Goal: Complete application form

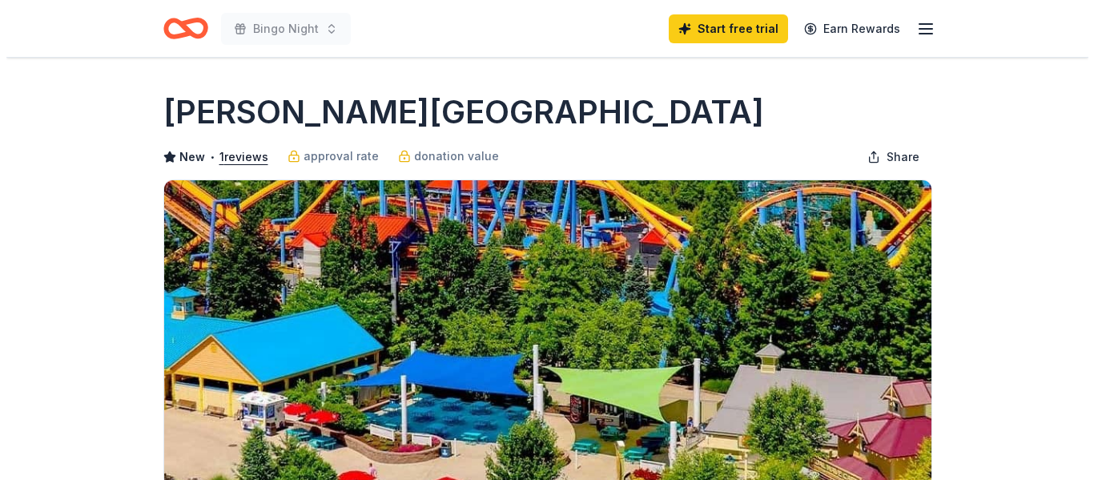
scroll to position [240, 0]
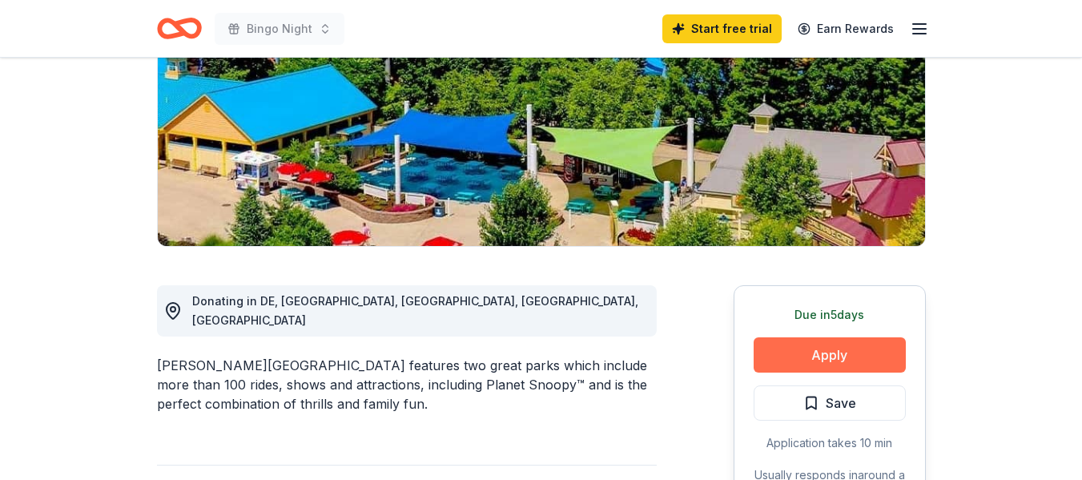
click at [843, 356] on button "Apply" at bounding box center [830, 354] width 152 height 35
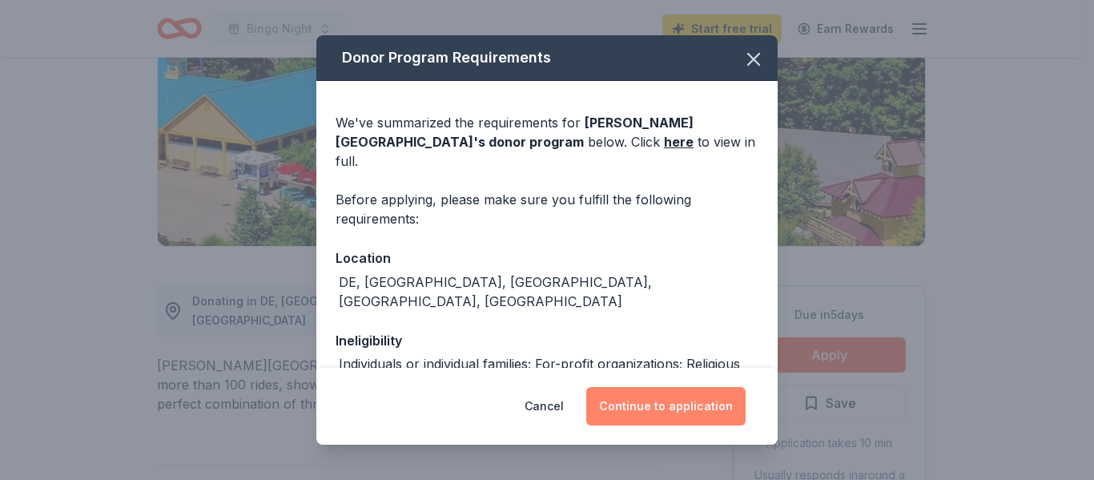
click at [642, 407] on button "Continue to application" at bounding box center [665, 406] width 159 height 38
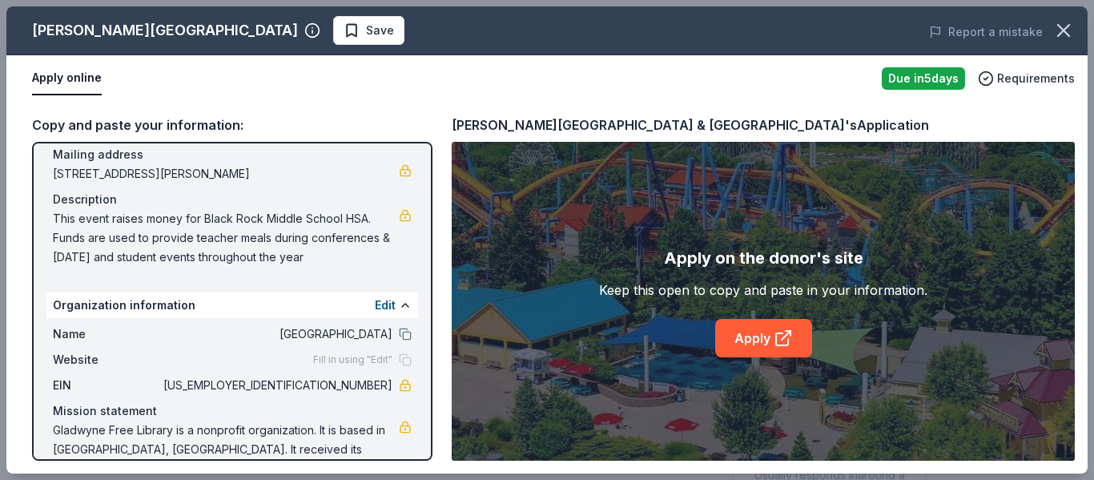
scroll to position [139, 0]
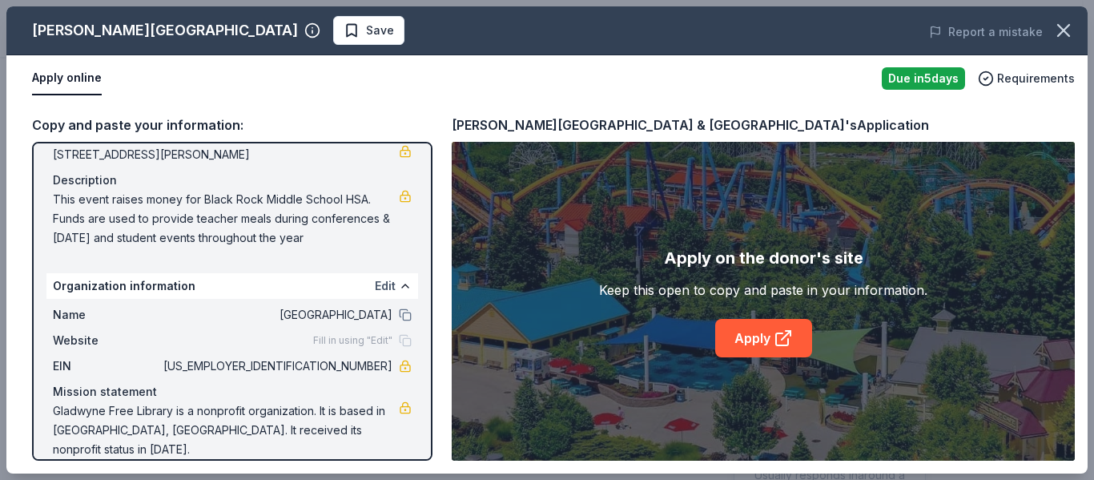
click at [376, 286] on button "Edit" at bounding box center [385, 285] width 21 height 19
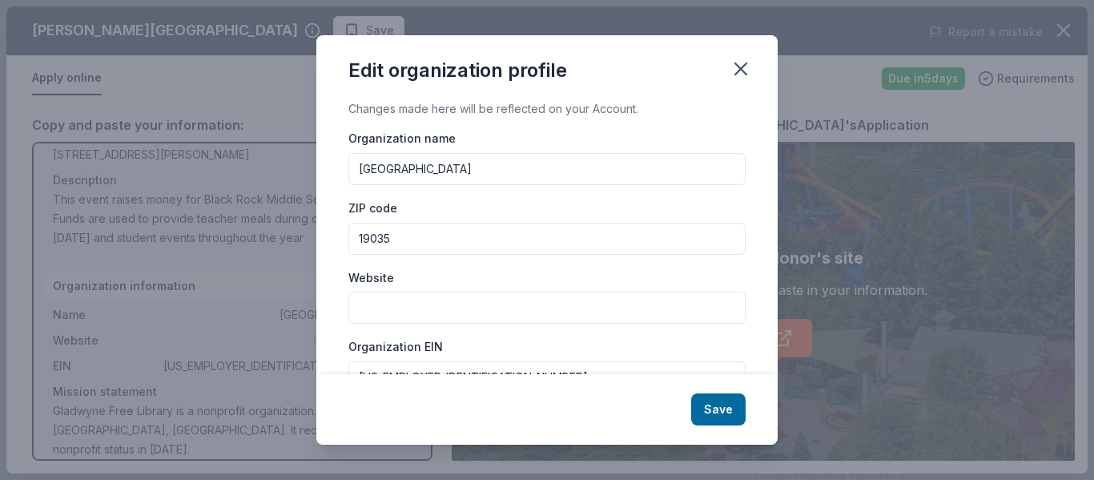
drag, startPoint x: 458, startPoint y: 175, endPoint x: 316, endPoint y: 175, distance: 142.6
click at [316, 175] on div "Edit organization profile Changes made here will be reflected on your Account. …" at bounding box center [547, 240] width 1094 height 480
type input "[GEOGRAPHIC_DATA]"
type input "19085"
click at [390, 293] on input "Website" at bounding box center [546, 308] width 397 height 32
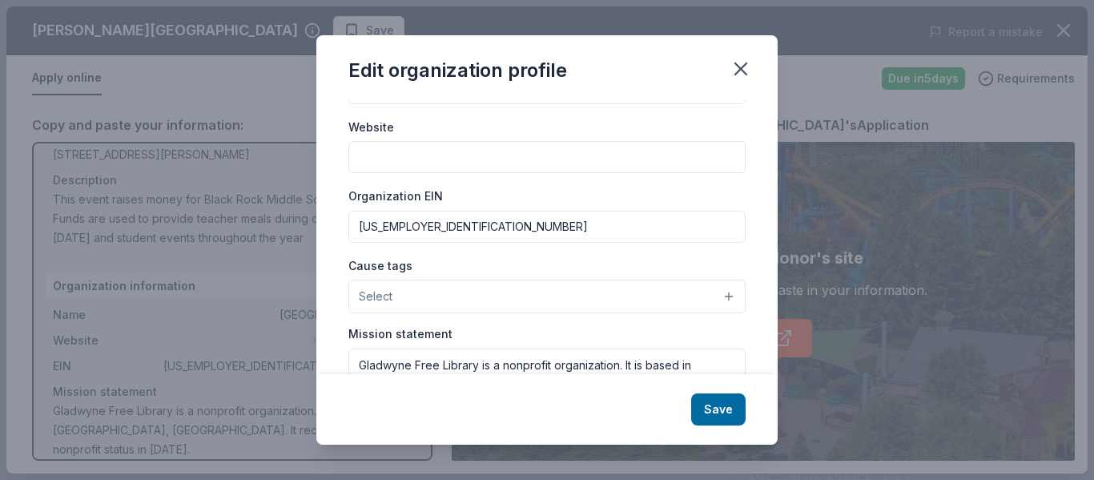
scroll to position [160, 0]
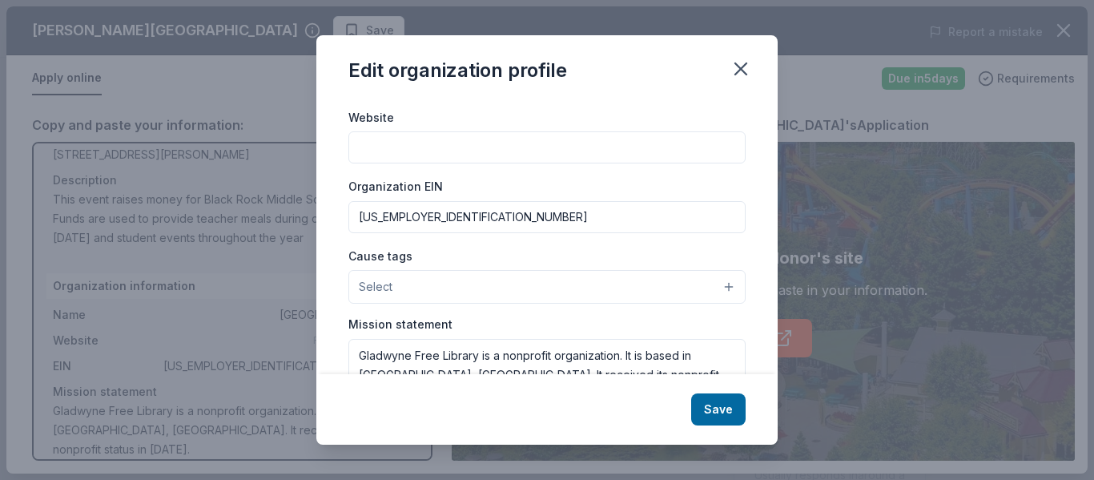
drag, startPoint x: 413, startPoint y: 221, endPoint x: 342, endPoint y: 221, distance: 70.5
click at [345, 221] on div "Changes made here will be reflected on your Account. Organization name [GEOGRAP…" at bounding box center [546, 236] width 461 height 274
type input "[US_EMPLOYER_IDENTIFICATION_NUMBER]"
click at [461, 151] on input "Website" at bounding box center [546, 147] width 397 height 32
paste input "[URL][DOMAIN_NAME]"
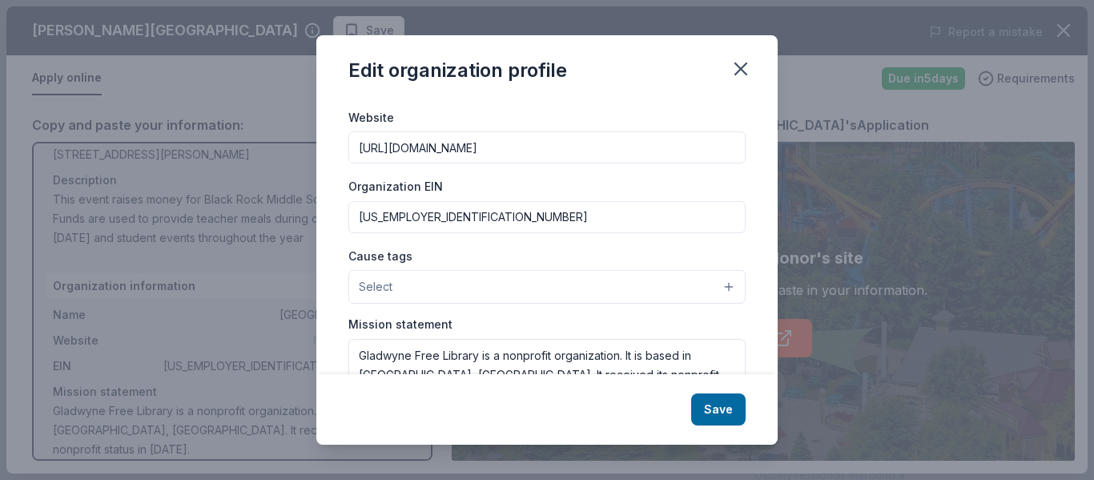
type input "[URL][DOMAIN_NAME]"
click at [443, 288] on button "Select" at bounding box center [546, 287] width 397 height 34
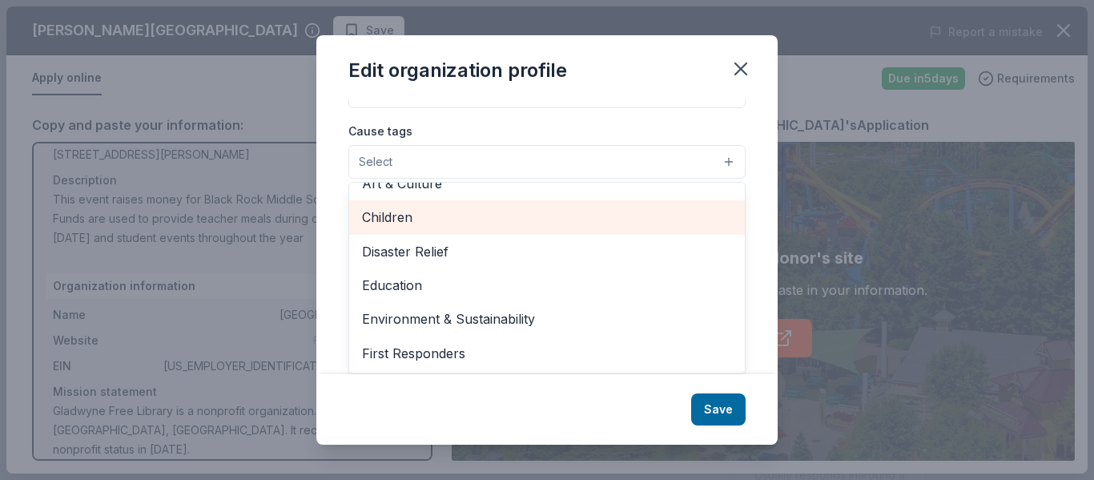
scroll to position [80, 0]
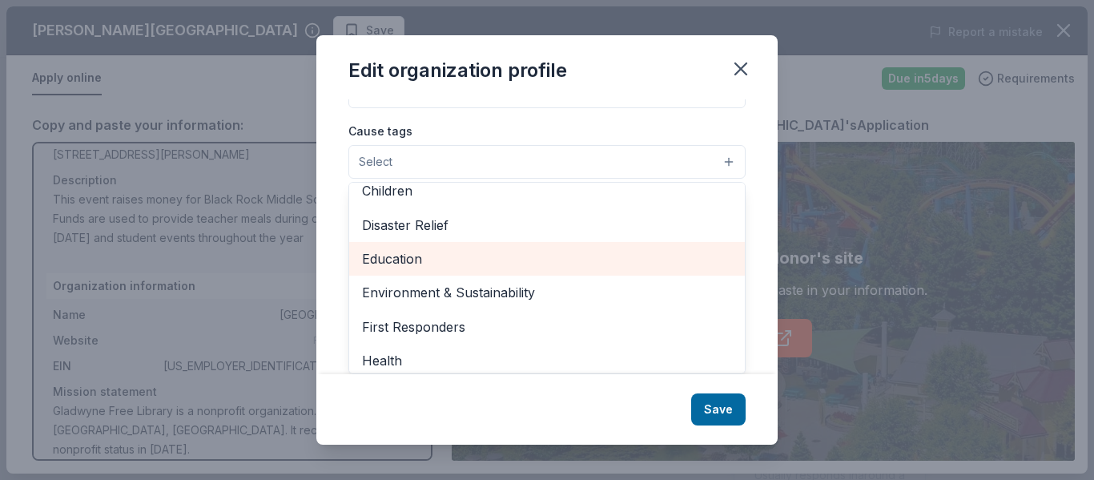
click at [438, 265] on span "Education" at bounding box center [547, 258] width 370 height 21
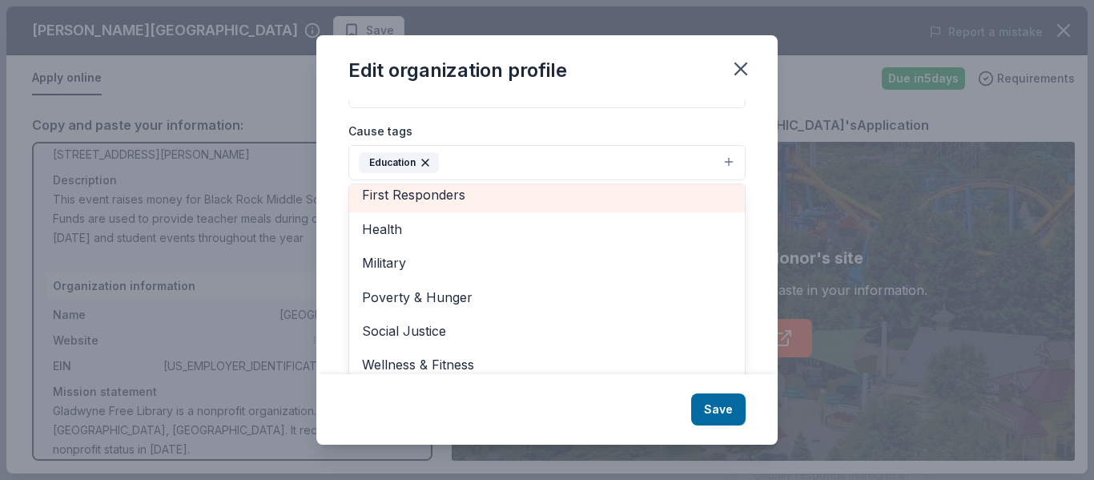
scroll to position [189, 0]
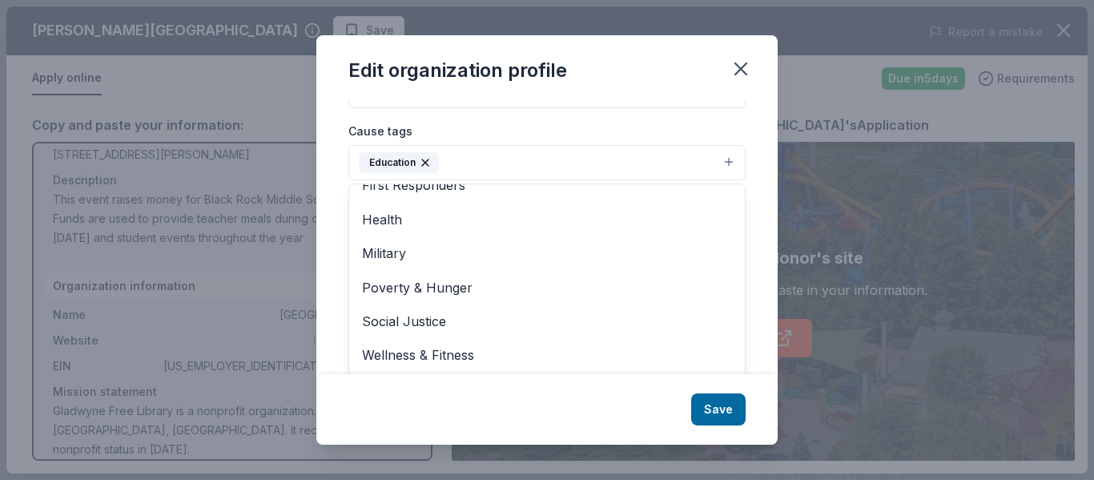
click at [750, 237] on div "Changes made here will be reflected on your Account. Organization name [GEOGRAP…" at bounding box center [546, 236] width 461 height 274
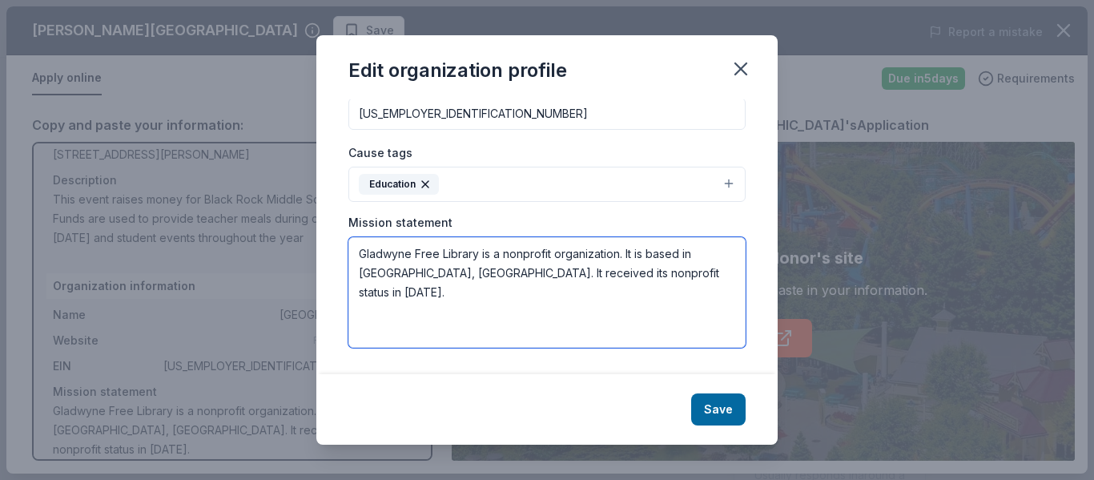
drag, startPoint x: 660, startPoint y: 273, endPoint x: 322, endPoint y: 248, distance: 339.0
click at [322, 248] on div "Changes made here will be reflected on your Account. Organization name [GEOGRAP…" at bounding box center [546, 236] width 461 height 274
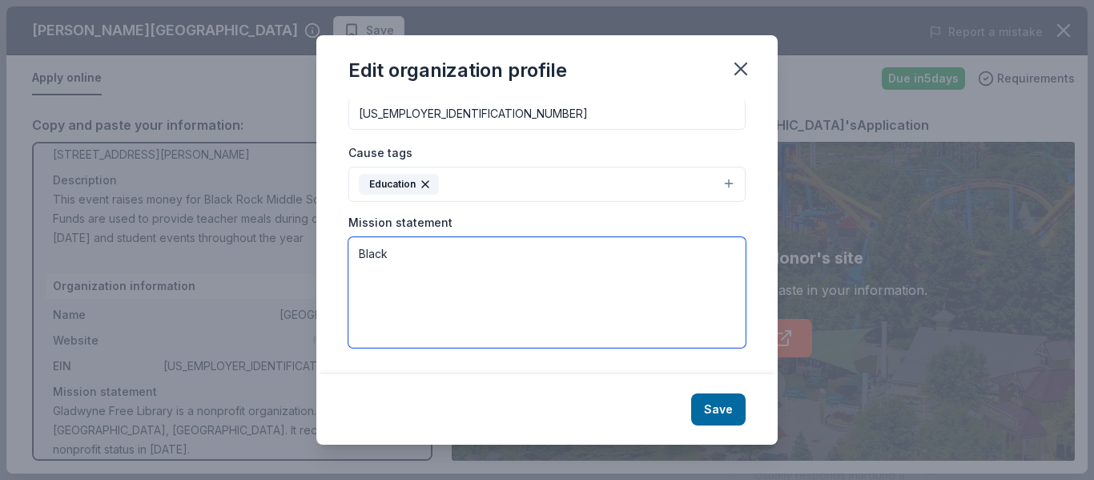
paste textarea "The [GEOGRAPHIC_DATA] (LMSD), located in [GEOGRAPHIC_DATA]'s historic Main Line…"
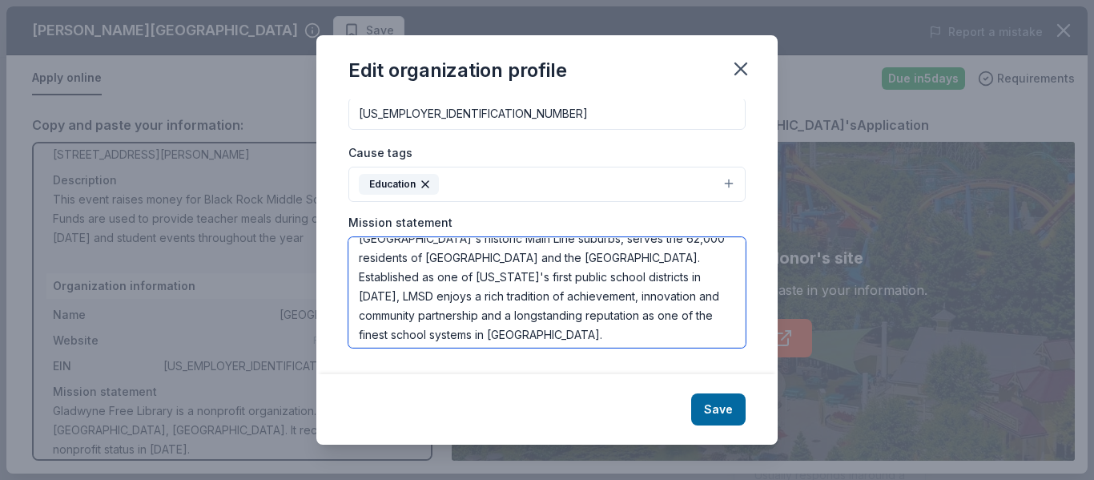
scroll to position [77, 0]
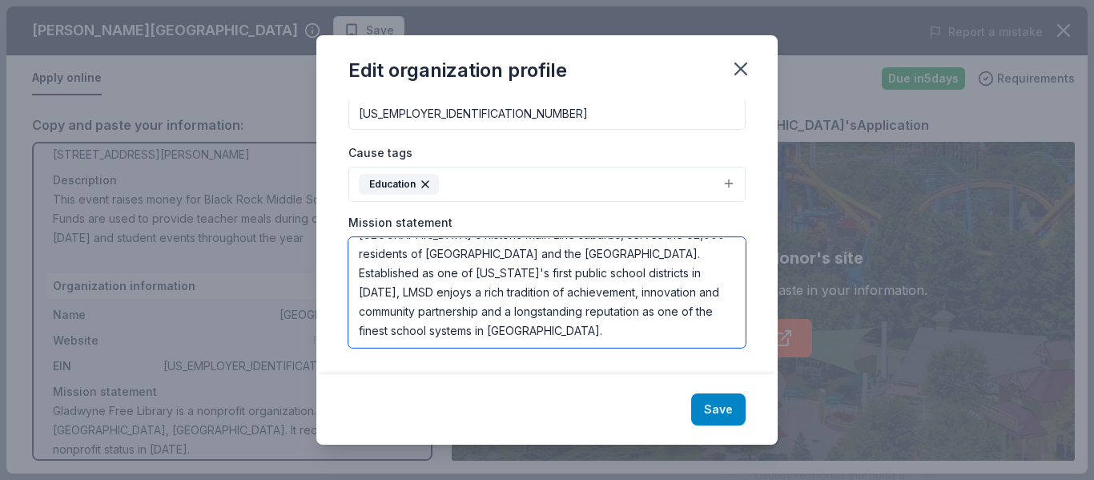
type textarea "We don't really have a mission statement. [GEOGRAPHIC_DATA] is part of the [GEO…"
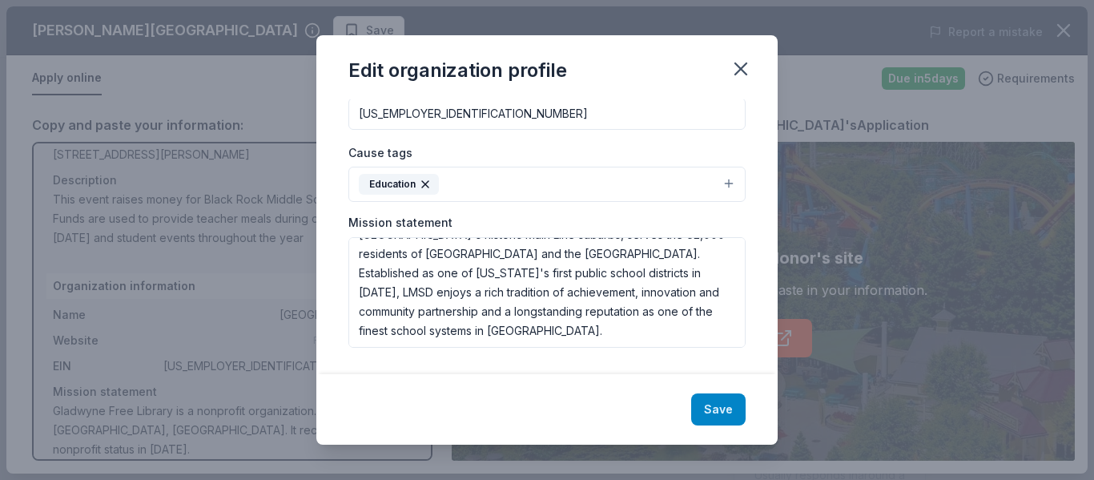
click at [725, 413] on button "Save" at bounding box center [718, 409] width 54 height 32
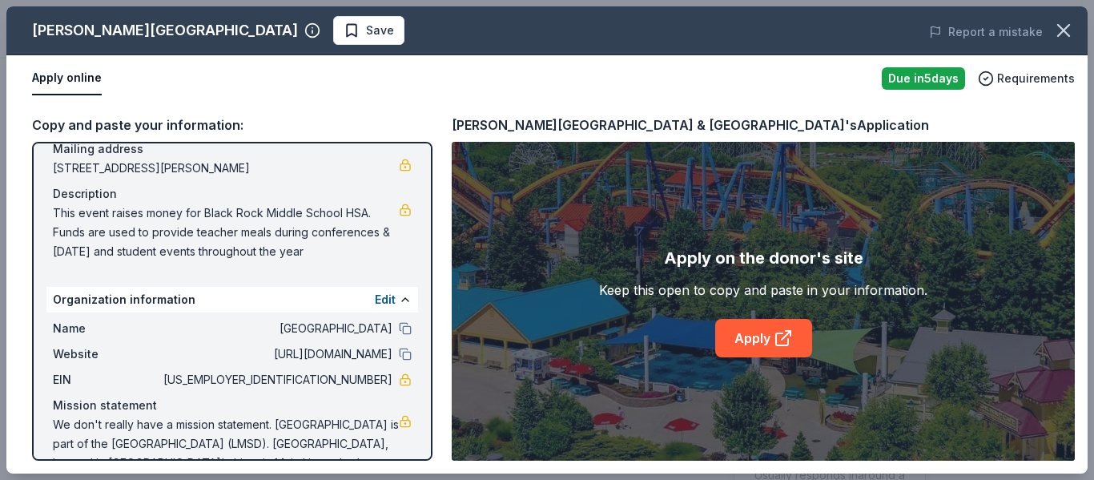
scroll to position [159, 0]
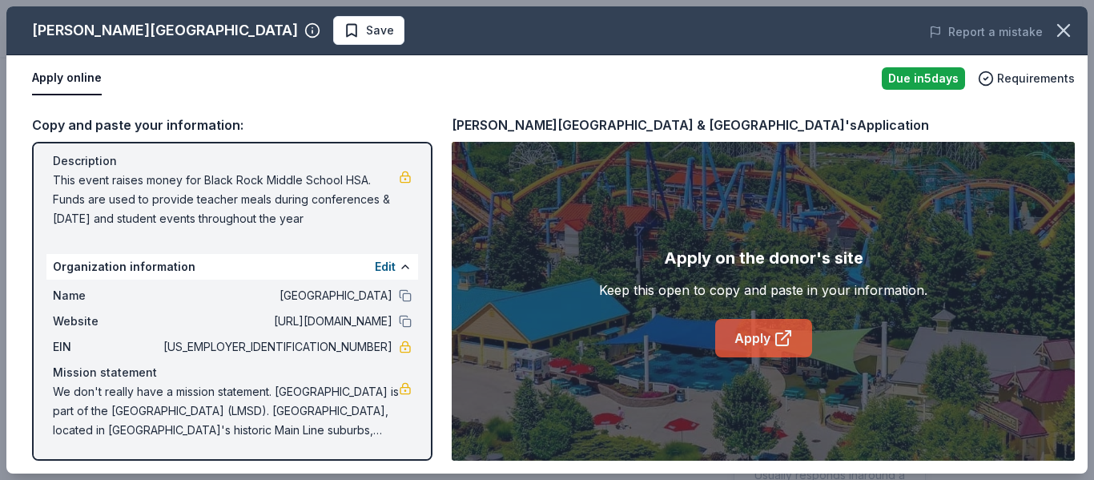
click at [772, 337] on link "Apply" at bounding box center [763, 338] width 97 height 38
